Goal: Information Seeking & Learning: Learn about a topic

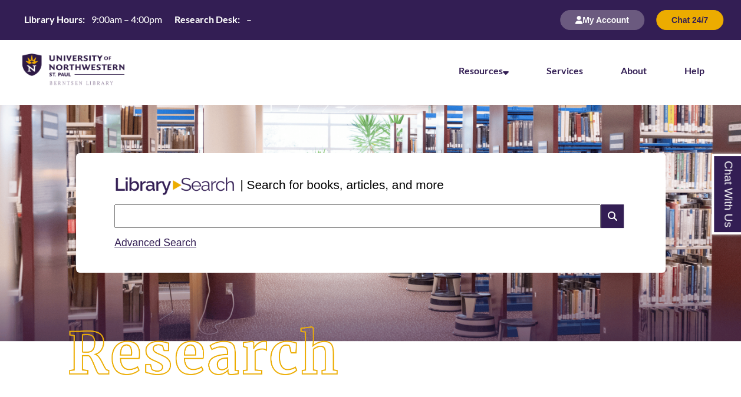
click at [364, 217] on input "text" at bounding box center [357, 217] width 486 height 24
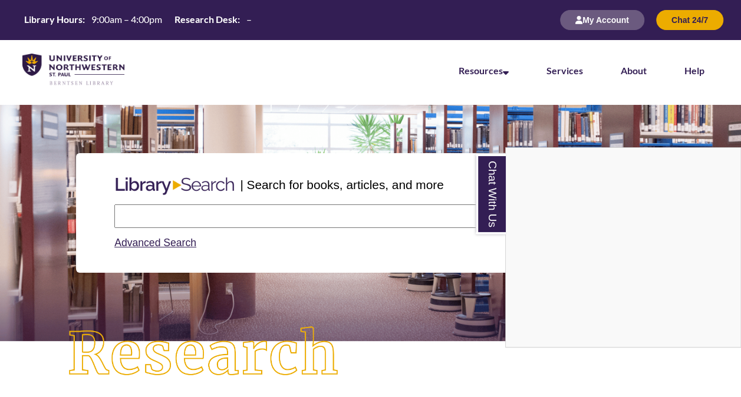
click at [555, 126] on div "Chat With Us" at bounding box center [370, 198] width 741 height 397
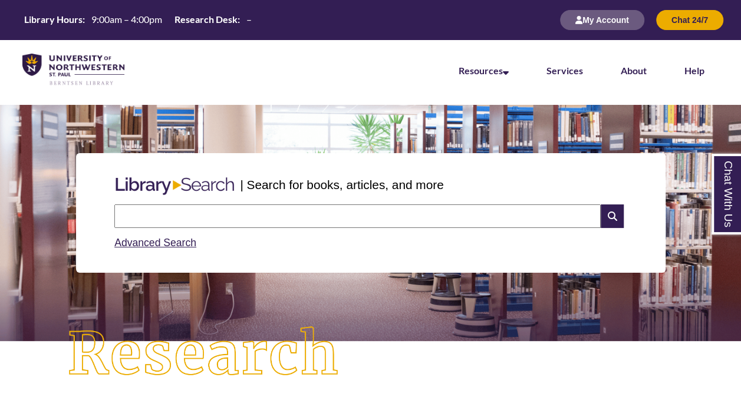
click at [385, 218] on input "text" at bounding box center [357, 217] width 486 height 24
type input "**********"
